Goal: Task Accomplishment & Management: Complete application form

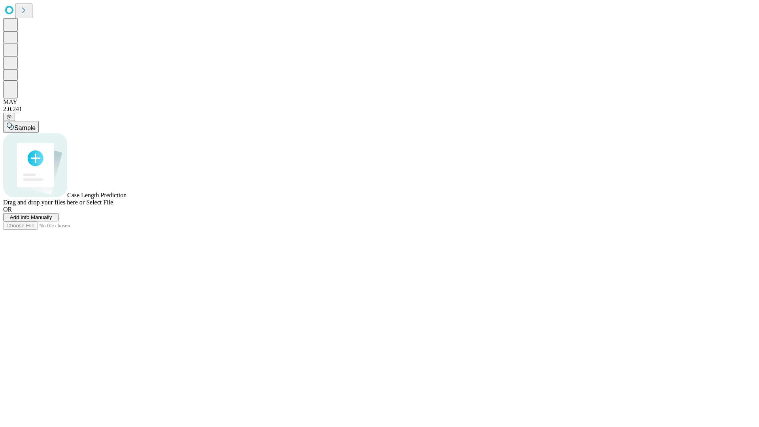
click at [52, 220] on span "Add Info Manually" at bounding box center [31, 217] width 42 height 6
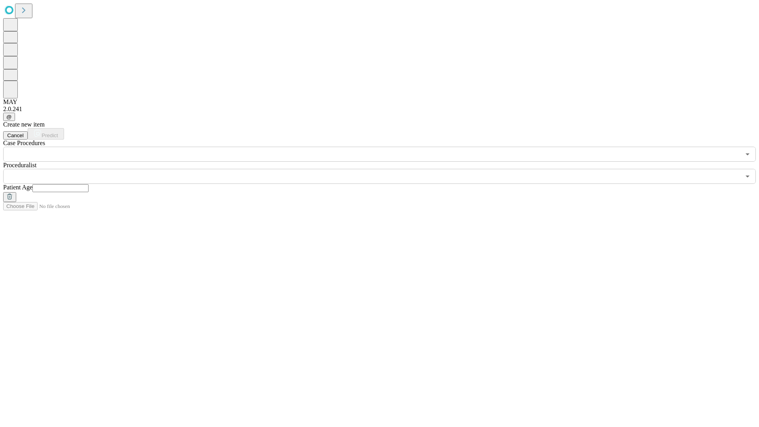
click at [89, 184] on input "text" at bounding box center [60, 188] width 56 height 8
type input "**"
click at [385, 169] on input "text" at bounding box center [371, 176] width 737 height 15
